Goal: Transaction & Acquisition: Subscribe to service/newsletter

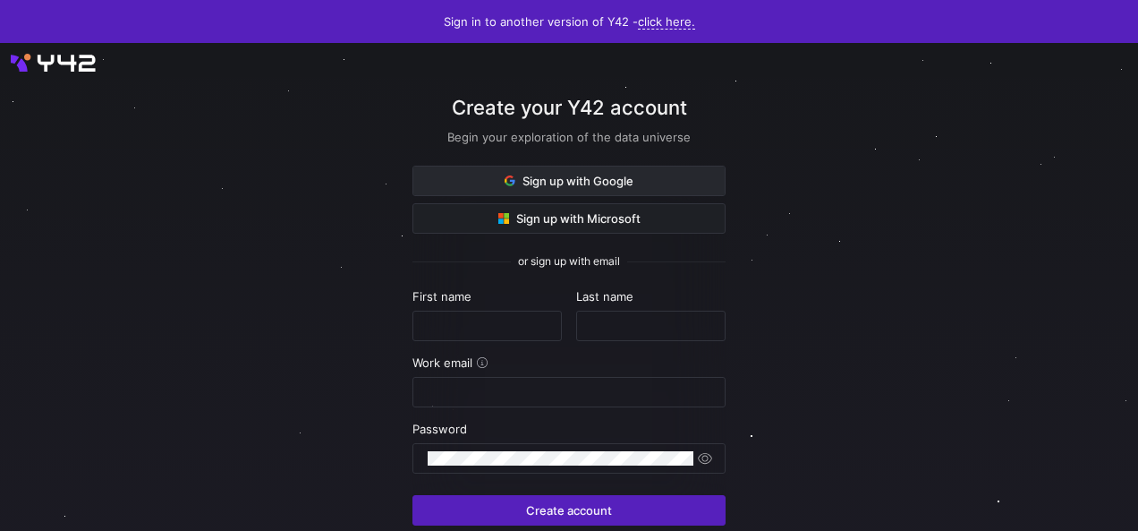
click at [634, 191] on span at bounding box center [568, 180] width 311 height 29
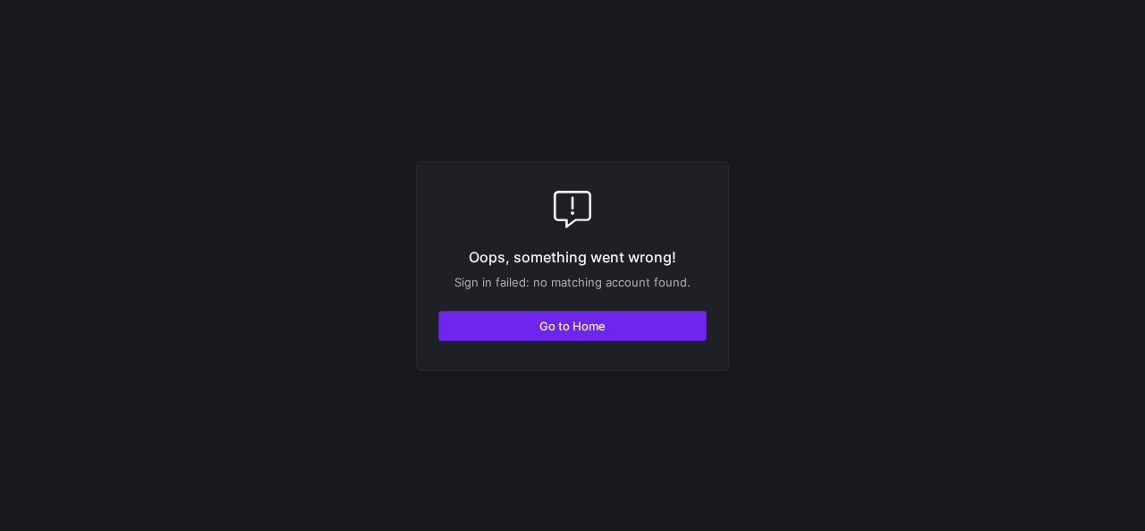
click at [546, 321] on span "Go to Home" at bounding box center [572, 326] width 66 height 14
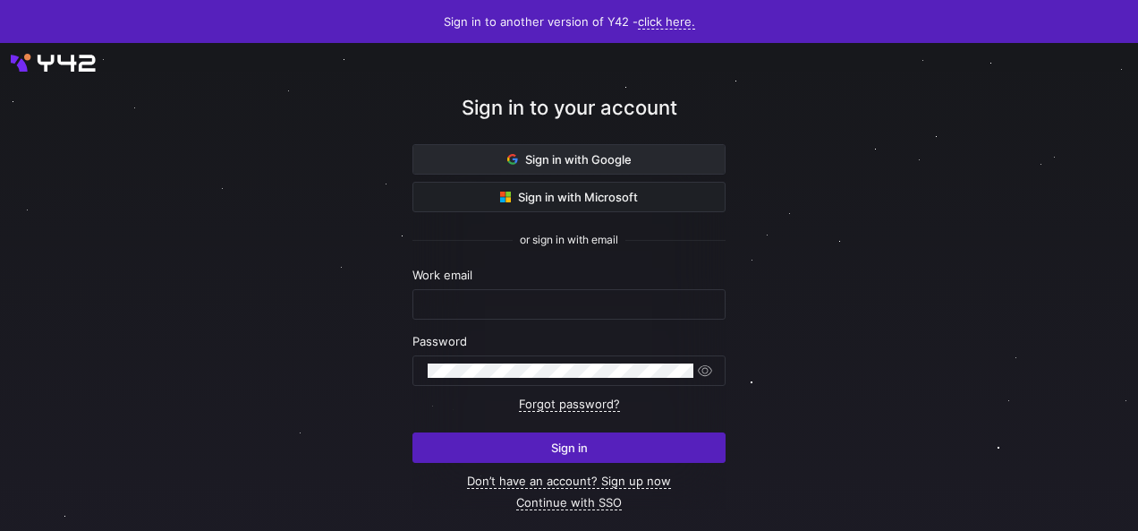
click at [647, 166] on span at bounding box center [568, 159] width 311 height 29
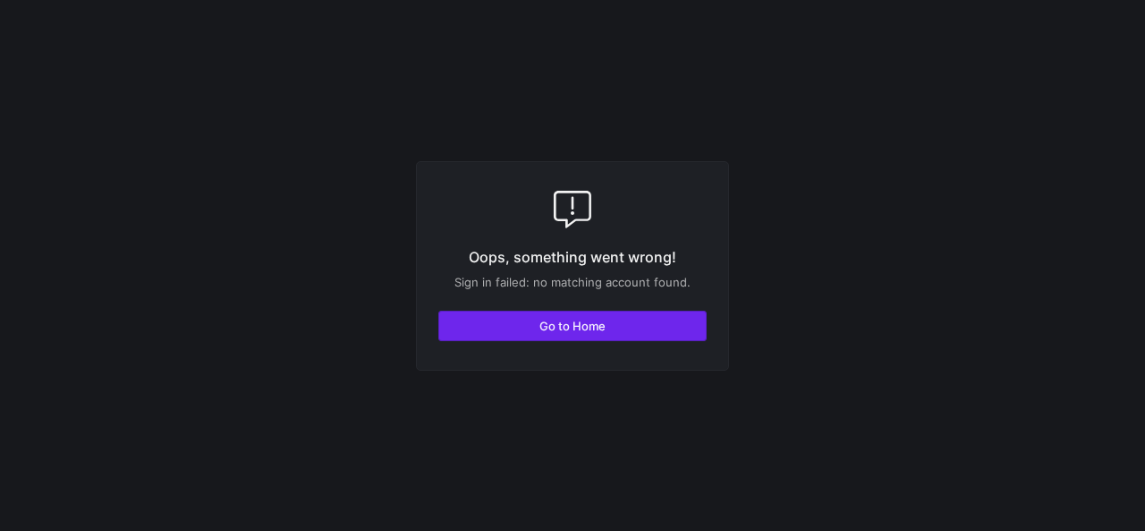
click at [523, 337] on span "button" at bounding box center [572, 325] width 267 height 29
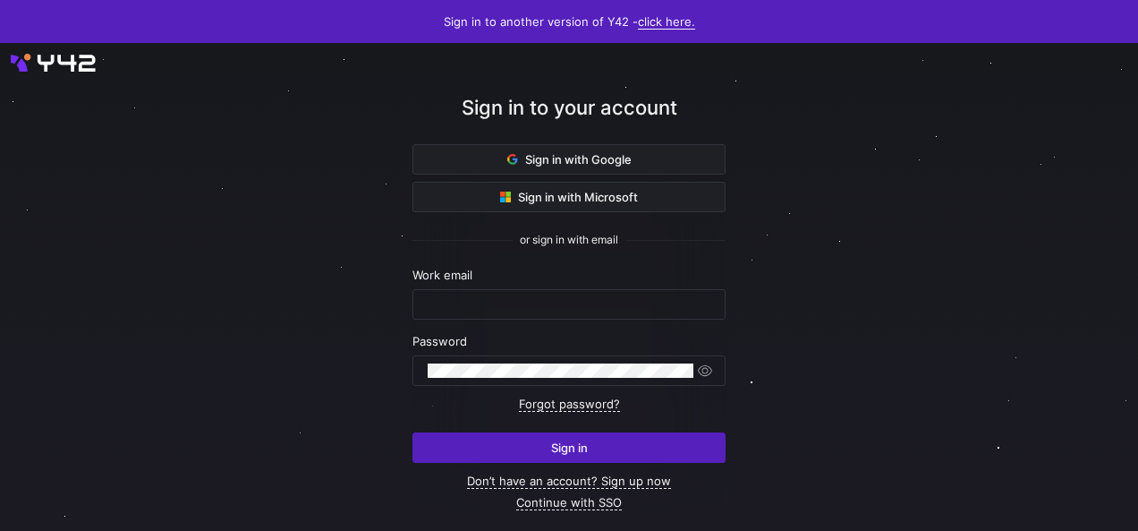
click at [651, 25] on link "click here." at bounding box center [666, 21] width 57 height 15
click at [654, 55] on span "V1" at bounding box center [662, 48] width 21 height 14
